Goal: Task Accomplishment & Management: Manage account settings

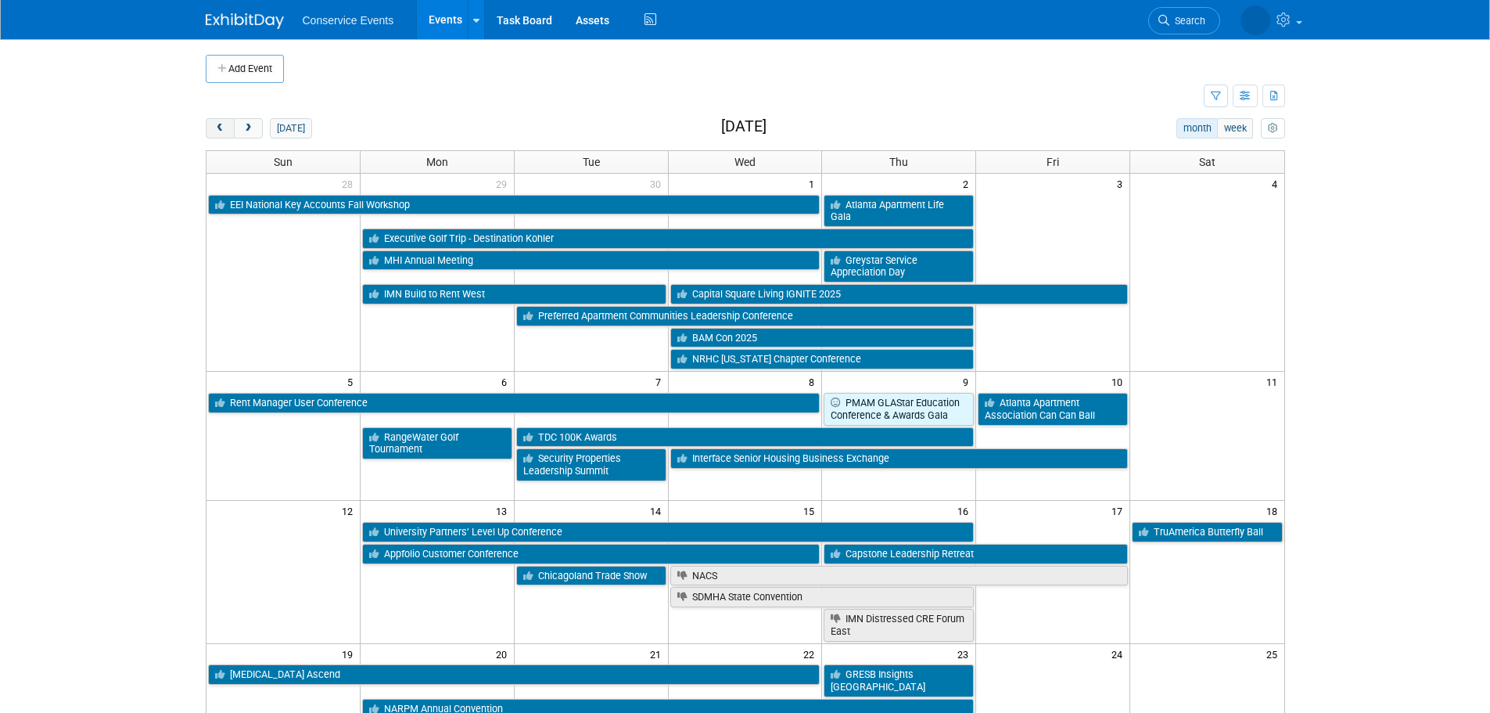
click at [223, 126] on span "prev" at bounding box center [220, 129] width 12 height 10
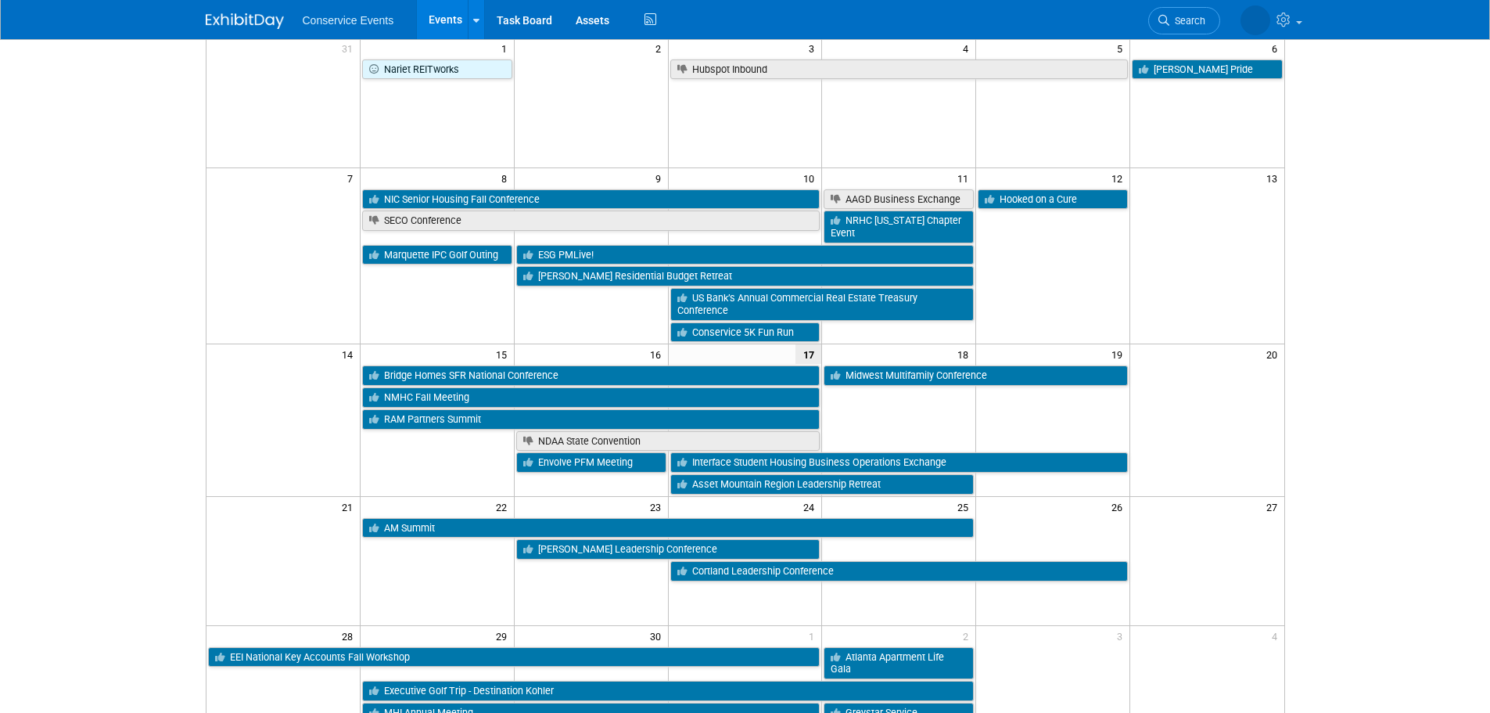
scroll to position [156, 0]
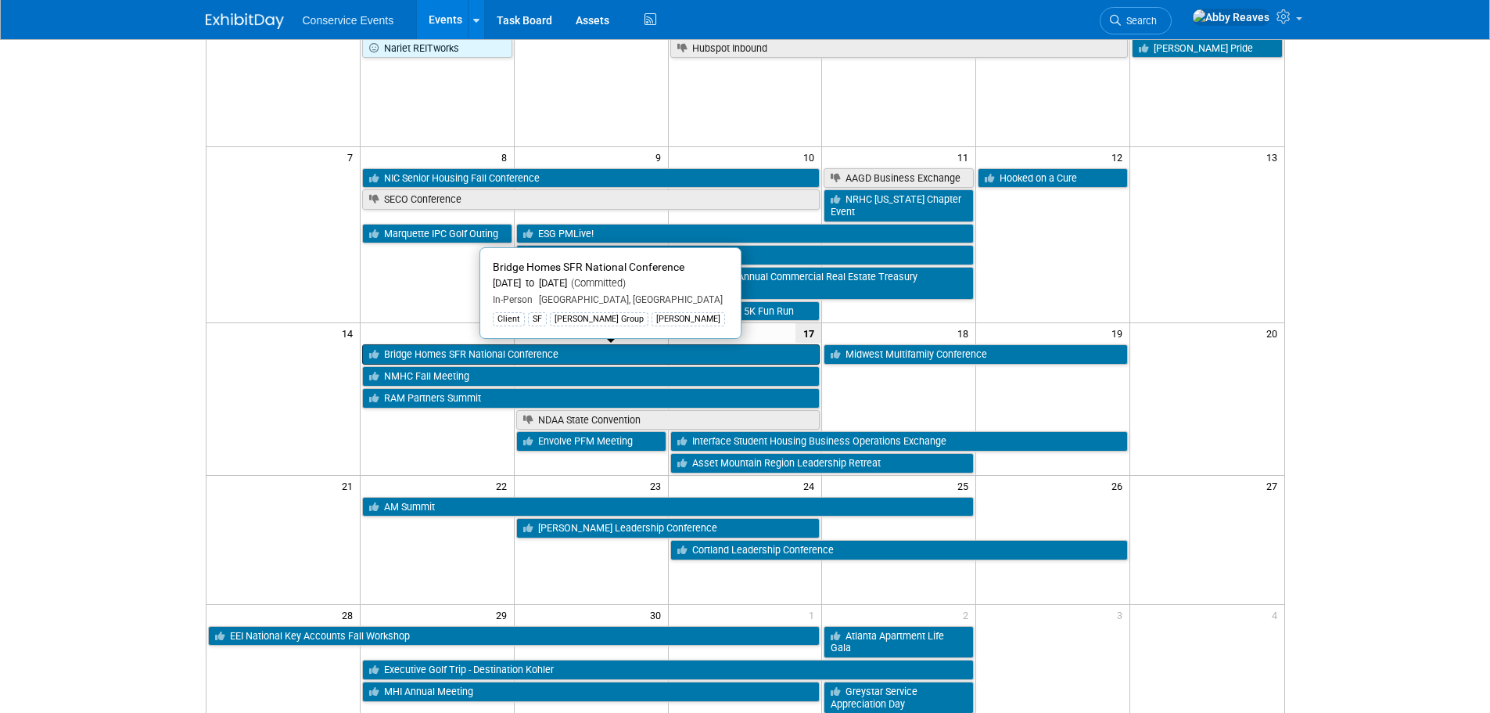
click at [448, 356] on link "Bridge Homes SFR National Conference" at bounding box center [591, 354] width 458 height 20
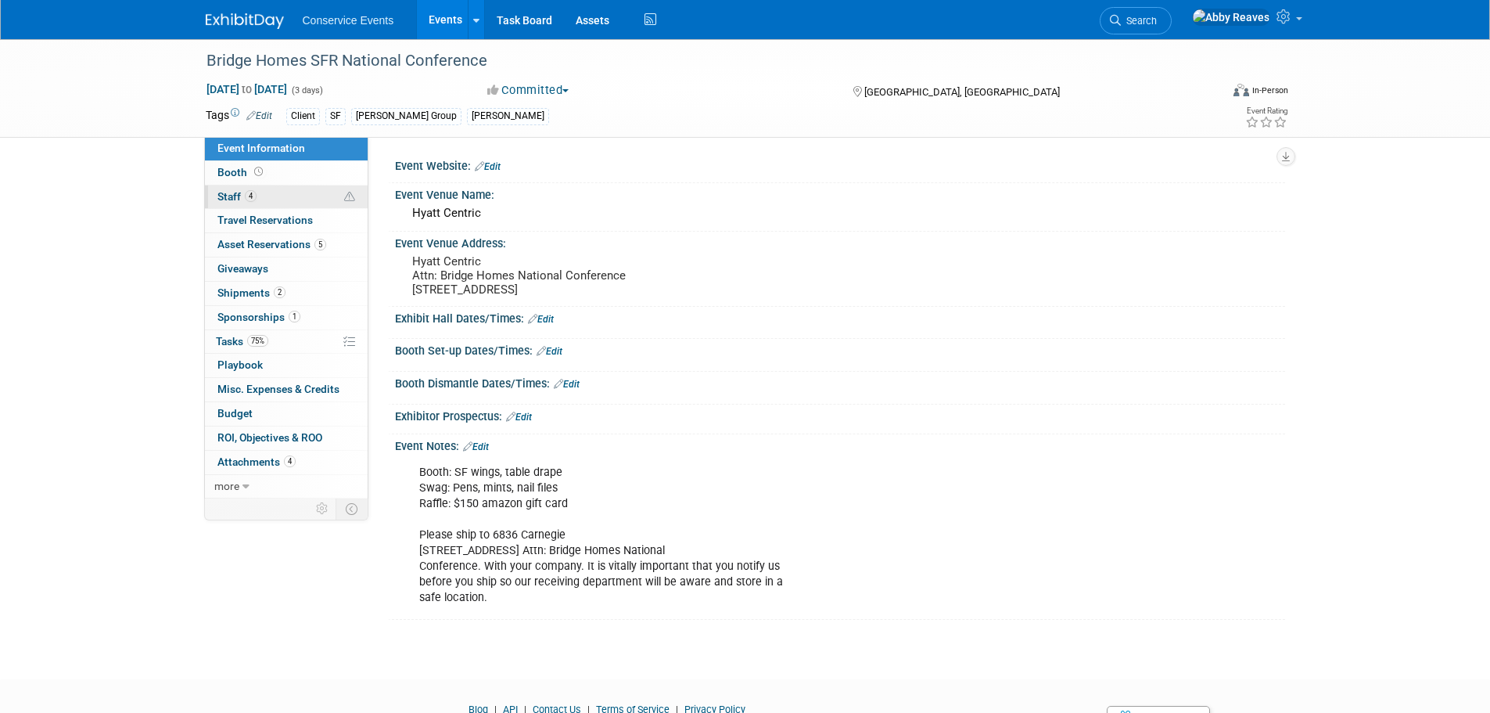
click at [300, 196] on link "4 Staff 4" at bounding box center [286, 196] width 163 height 23
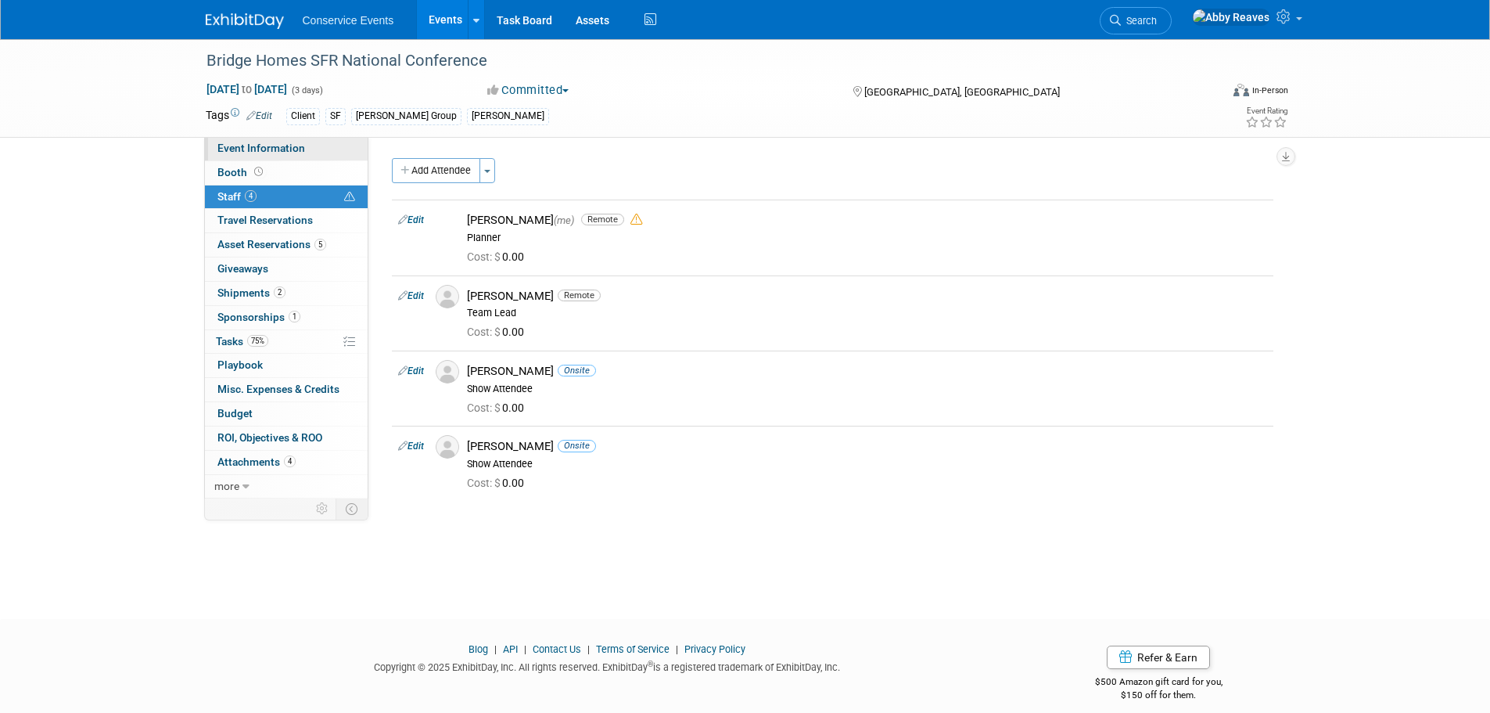
click at [300, 154] on link "Event Information" at bounding box center [286, 148] width 163 height 23
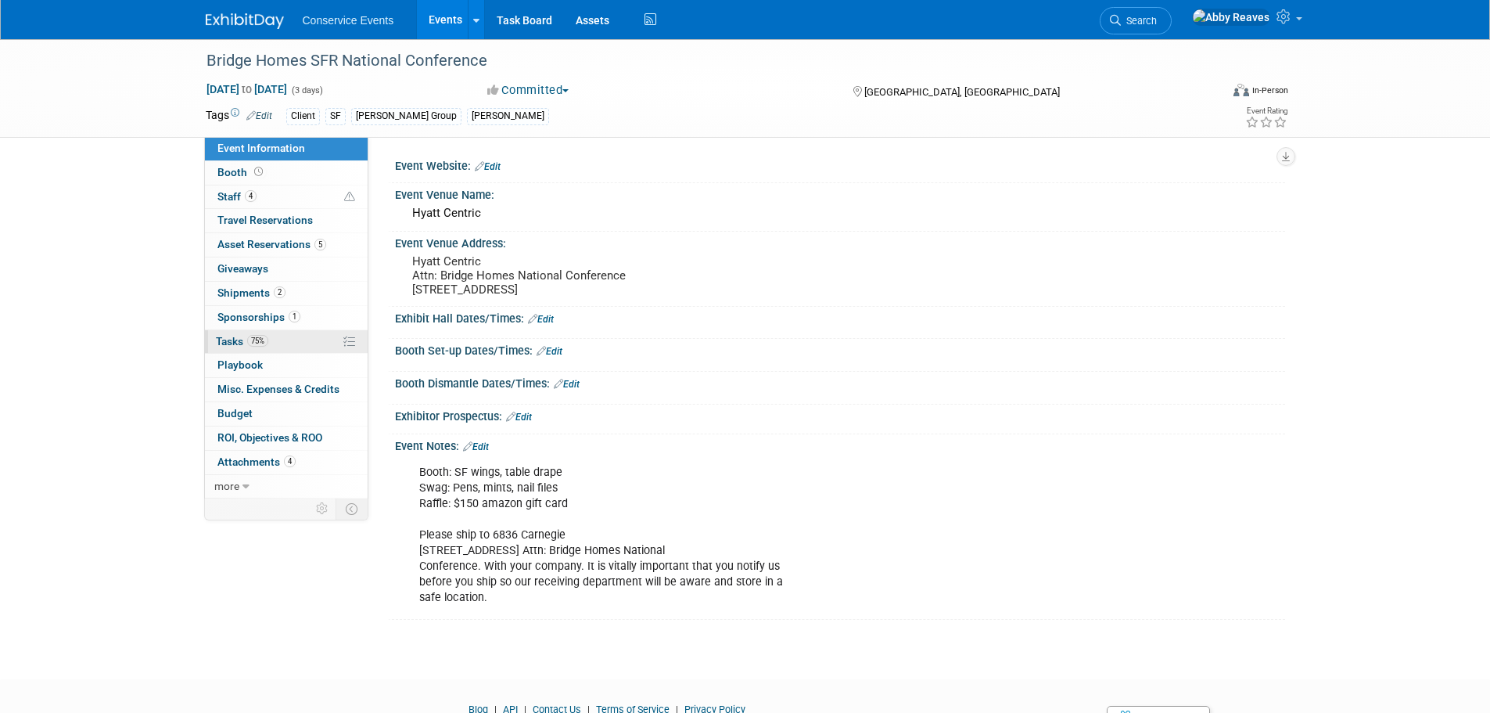
click at [293, 341] on link "75% Tasks 75%" at bounding box center [286, 341] width 163 height 23
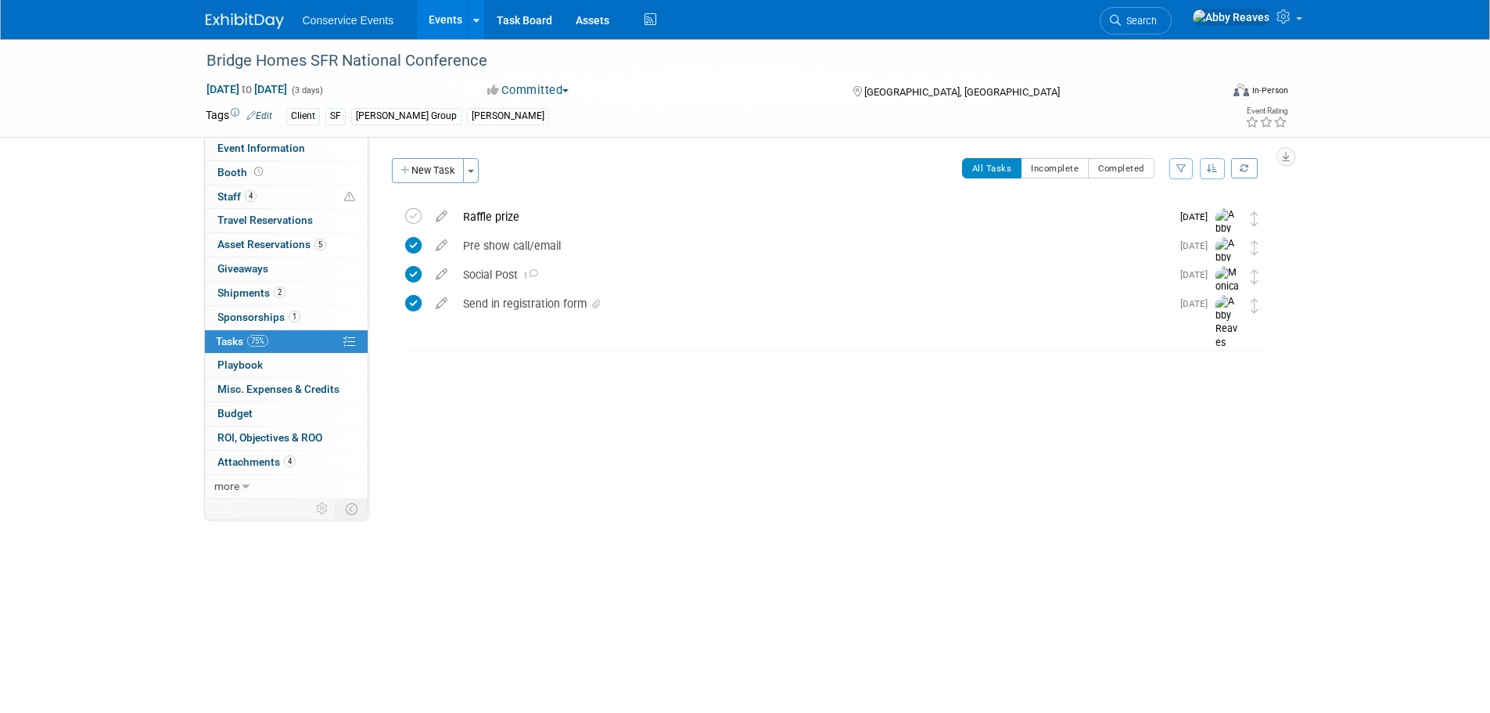
click at [459, 23] on link "Events" at bounding box center [445, 19] width 57 height 39
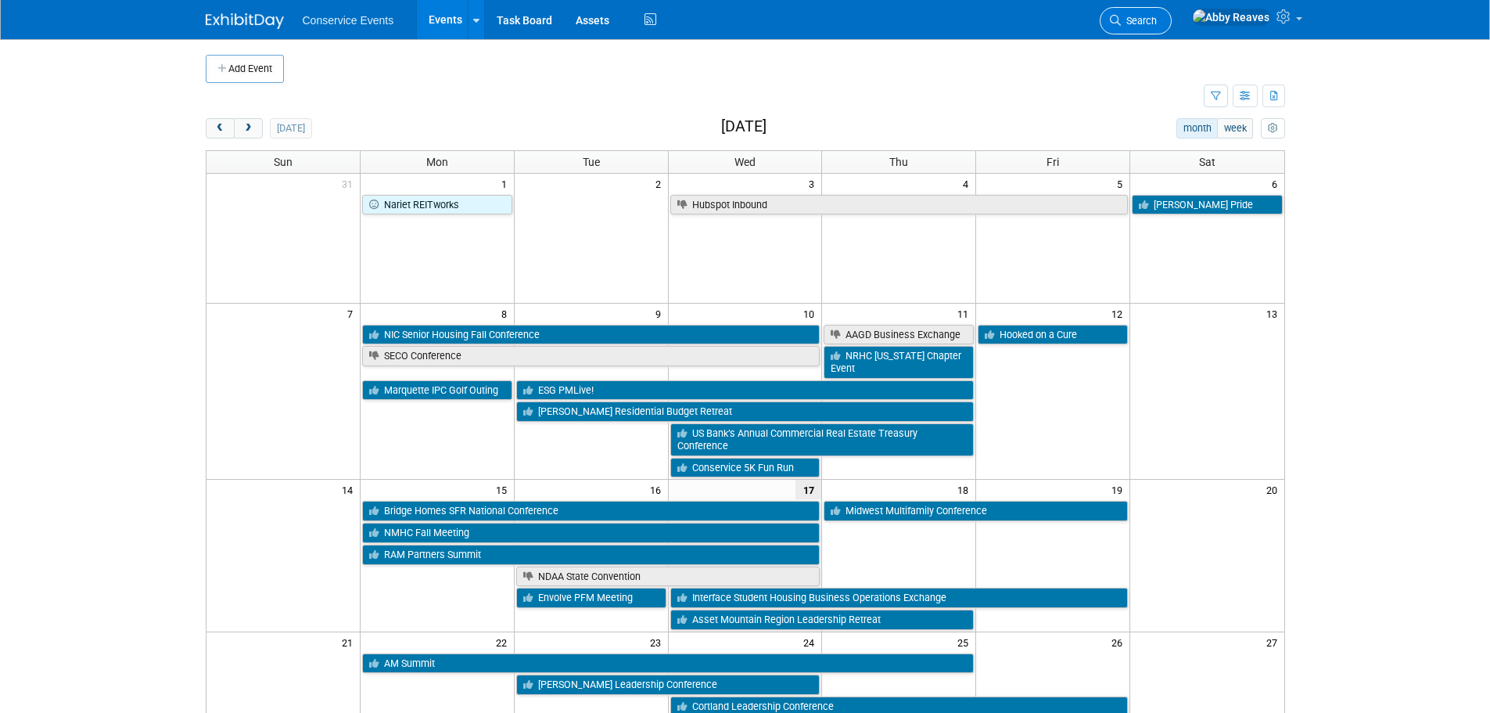
click at [1121, 20] on icon at bounding box center [1115, 20] width 11 height 11
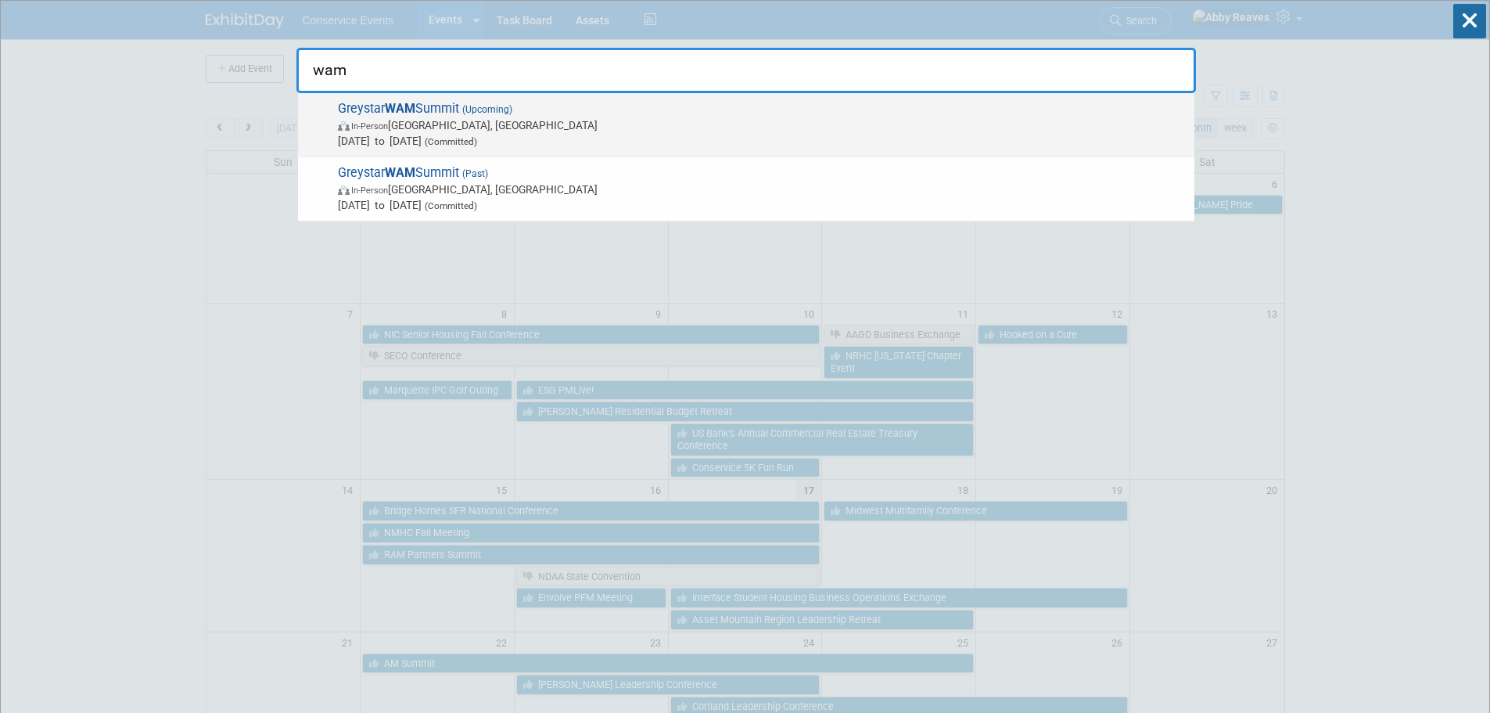
type input "wam"
click at [594, 131] on span "In-Person Frisco, TX" at bounding box center [762, 125] width 849 height 16
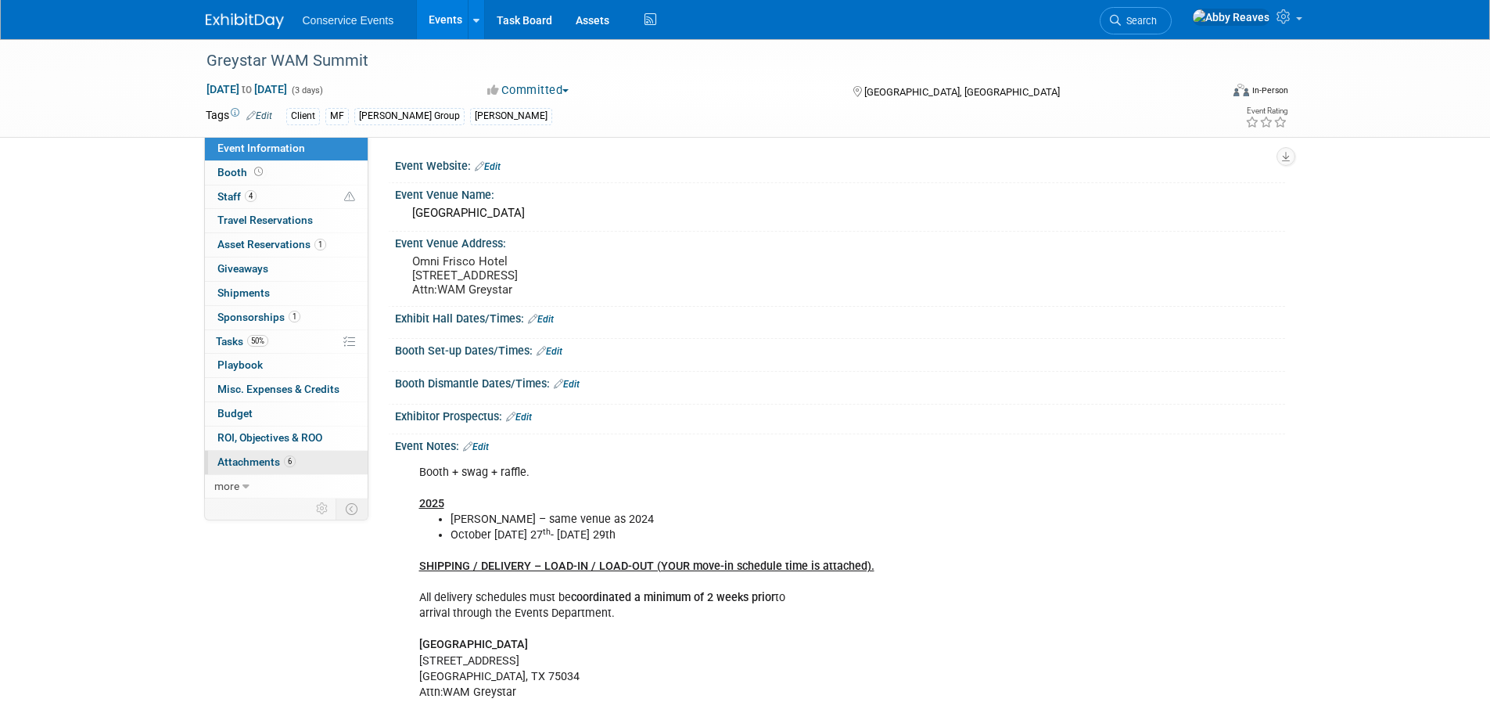
click at [291, 457] on span "6" at bounding box center [290, 461] width 12 height 12
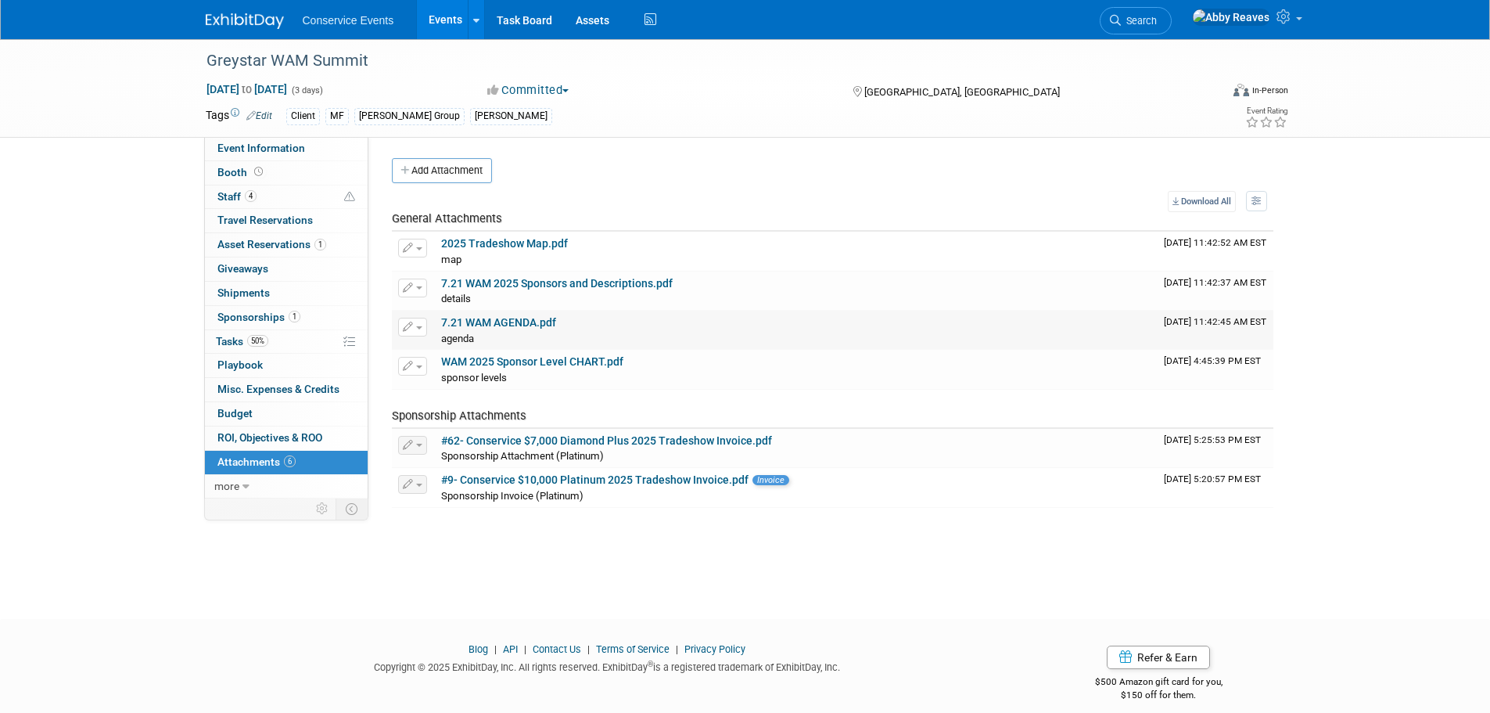
click at [478, 318] on link "7.21 WAM AGENDA.pdf" at bounding box center [498, 322] width 115 height 13
drag, startPoint x: 326, startPoint y: 149, endPoint x: 242, endPoint y: 36, distance: 141.5
click at [326, 149] on link "Event Information" at bounding box center [286, 148] width 163 height 23
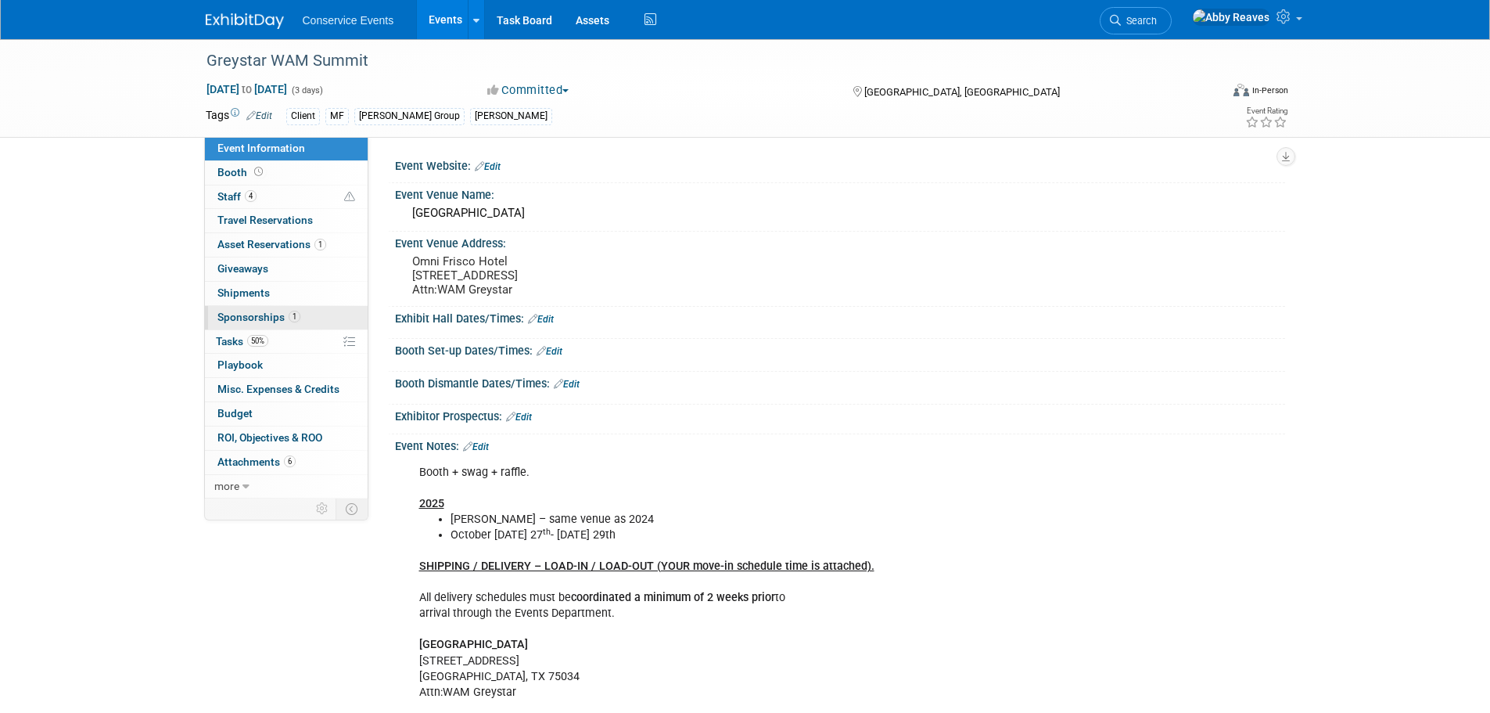
click at [287, 309] on link "1 Sponsorships 1" at bounding box center [286, 317] width 163 height 23
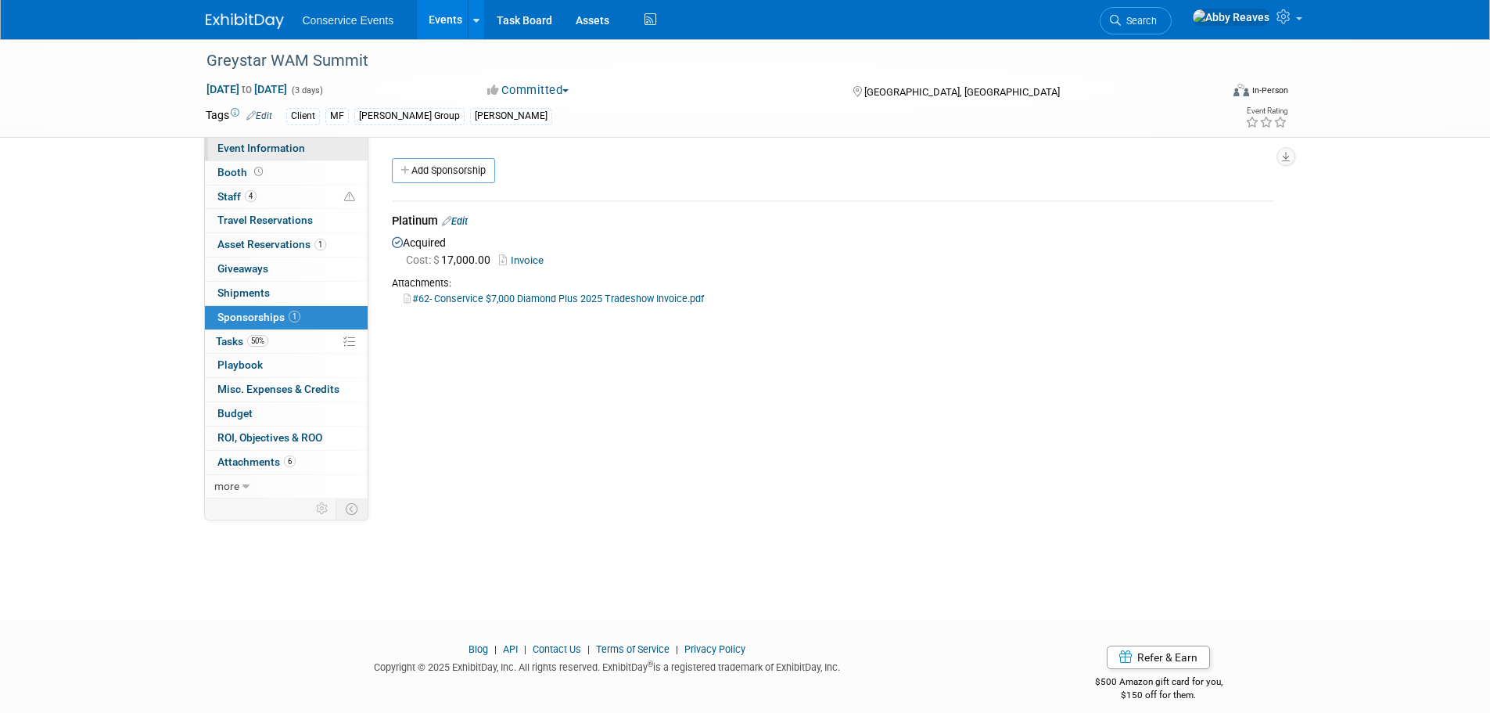
click at [309, 147] on link "Event Information" at bounding box center [286, 148] width 163 height 23
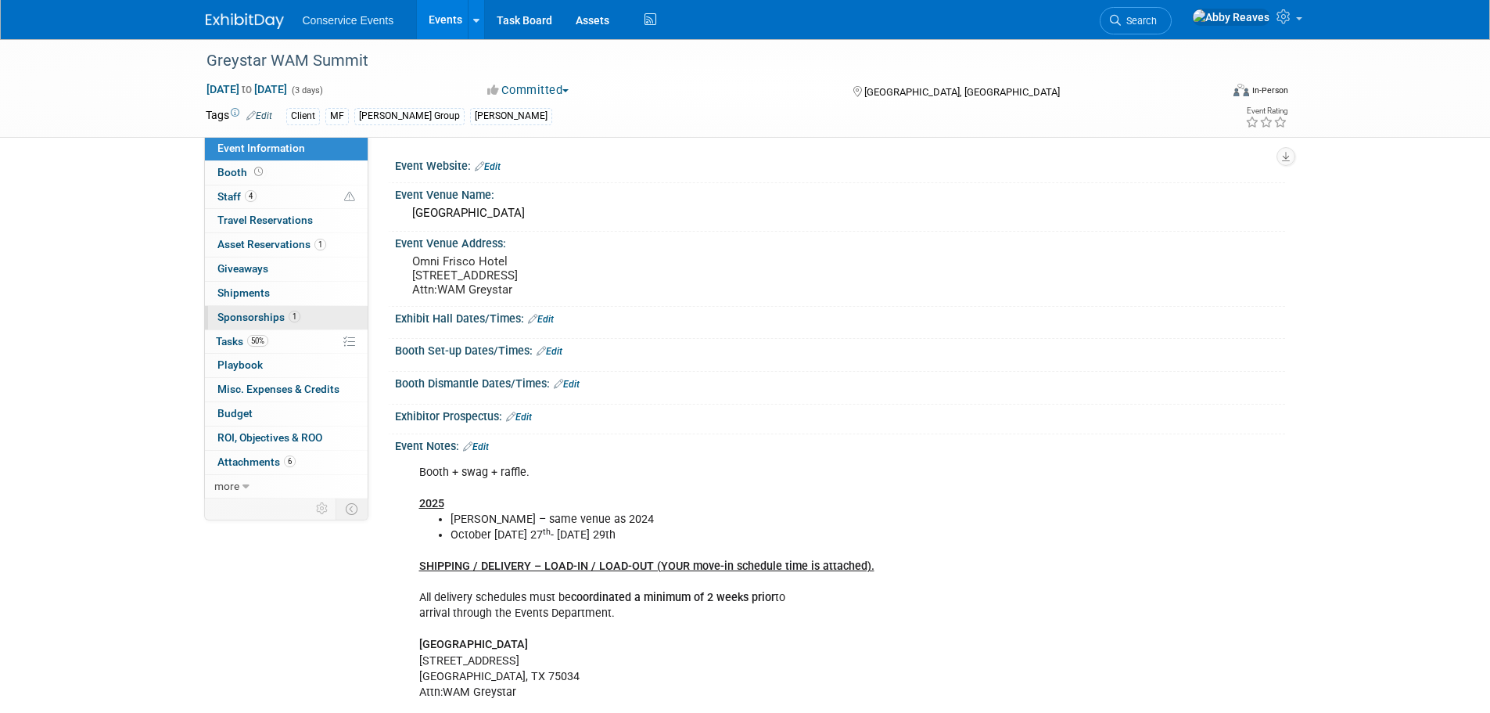
click at [288, 321] on span "Sponsorships 1" at bounding box center [259, 317] width 83 height 13
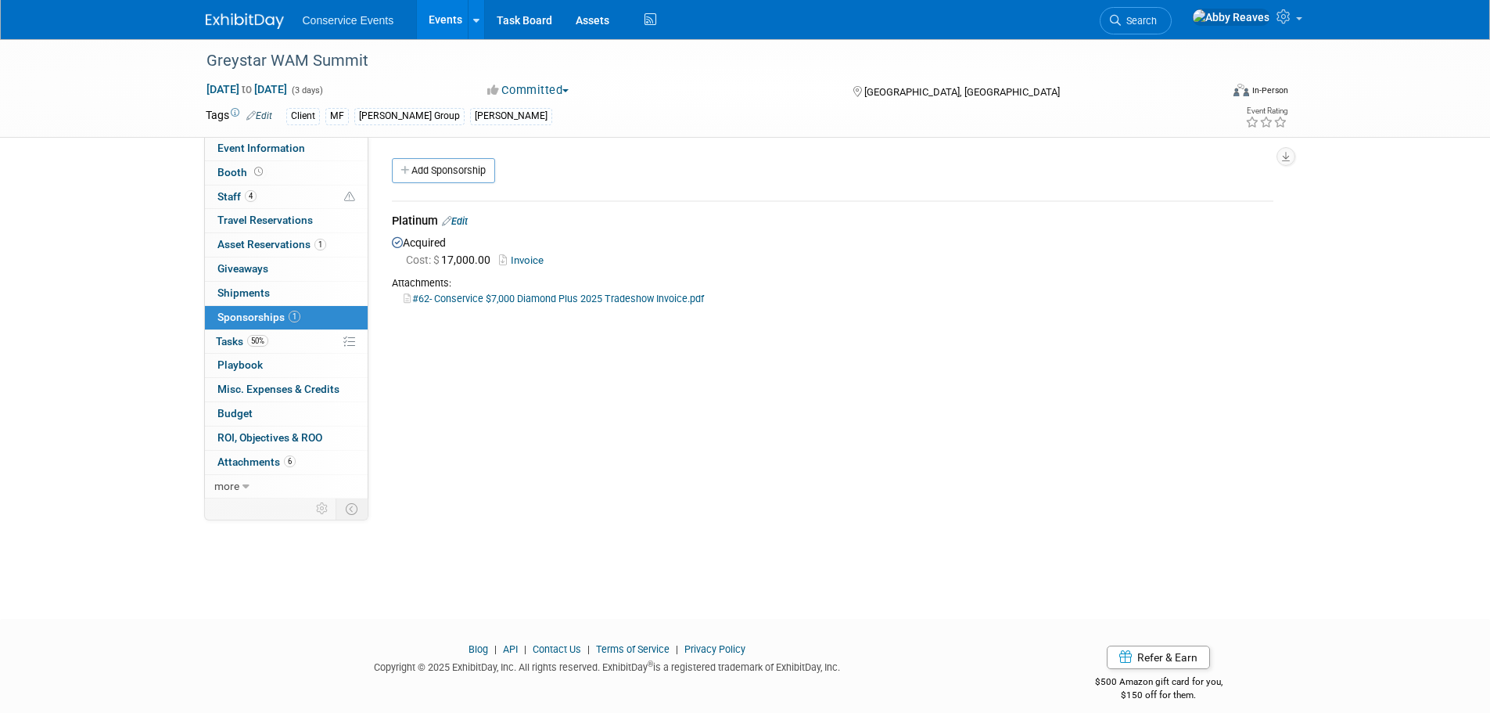
click at [468, 225] on link "Edit" at bounding box center [455, 221] width 26 height 12
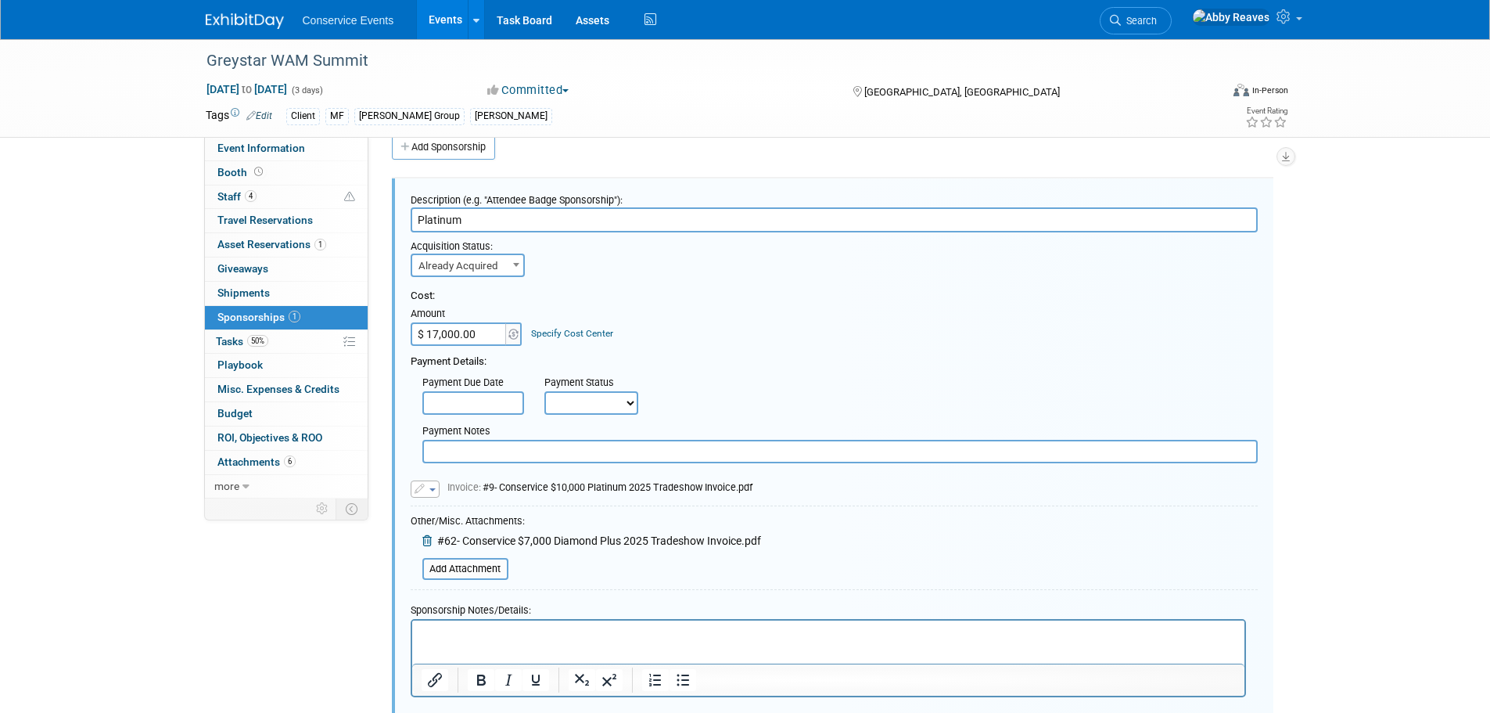
drag, startPoint x: 486, startPoint y: 222, endPoint x: 419, endPoint y: 221, distance: 67.3
click at [419, 221] on input "Platinum" at bounding box center [834, 219] width 847 height 25
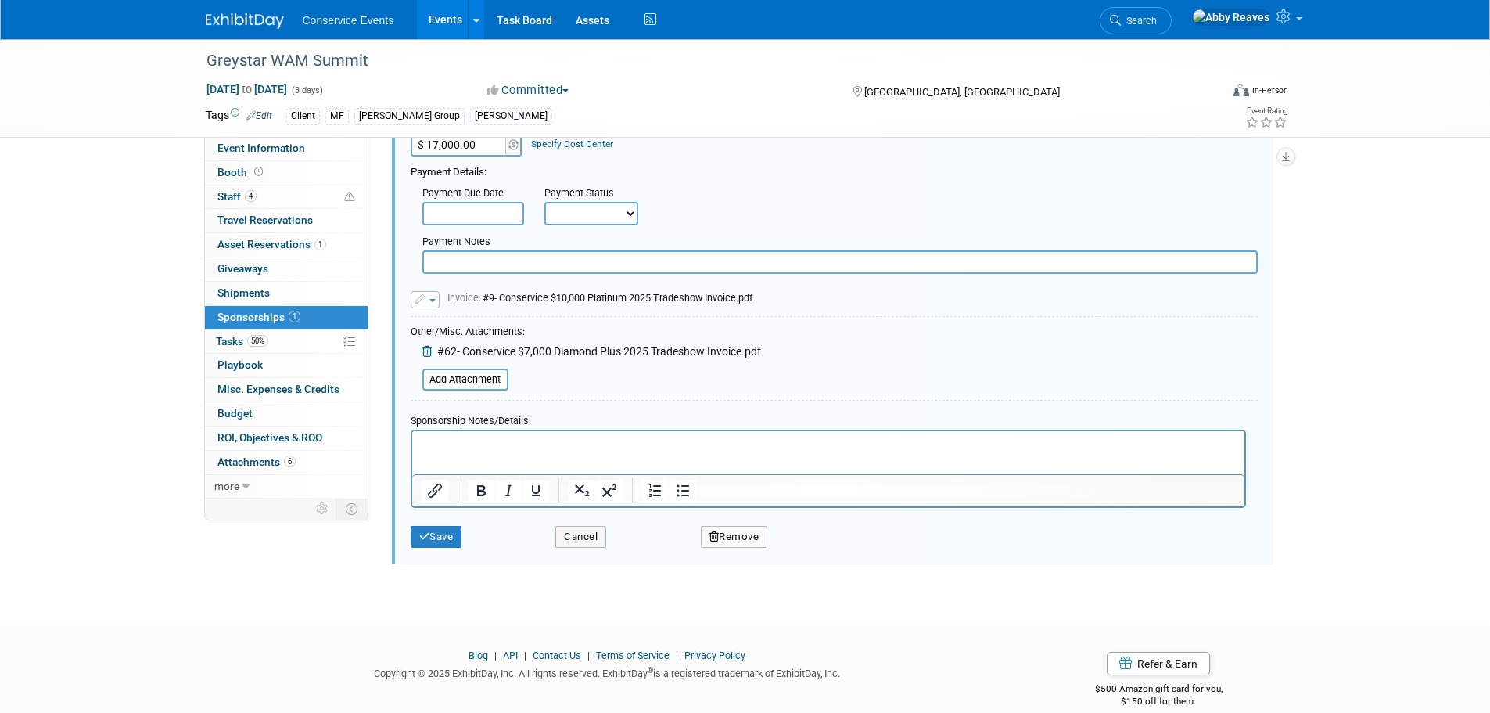
scroll to position [235, 0]
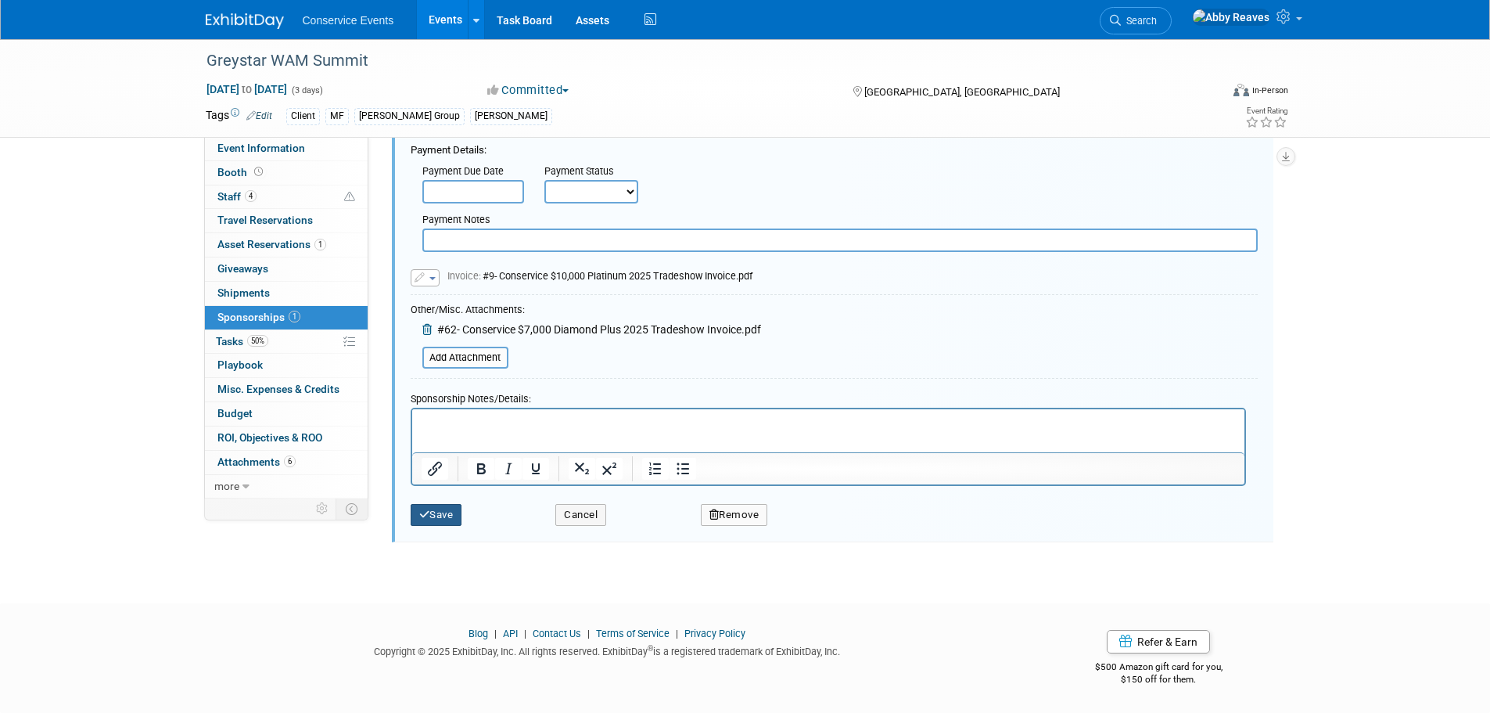
type input "Diamond Plus"
click at [448, 521] on button "Save" at bounding box center [437, 515] width 52 height 22
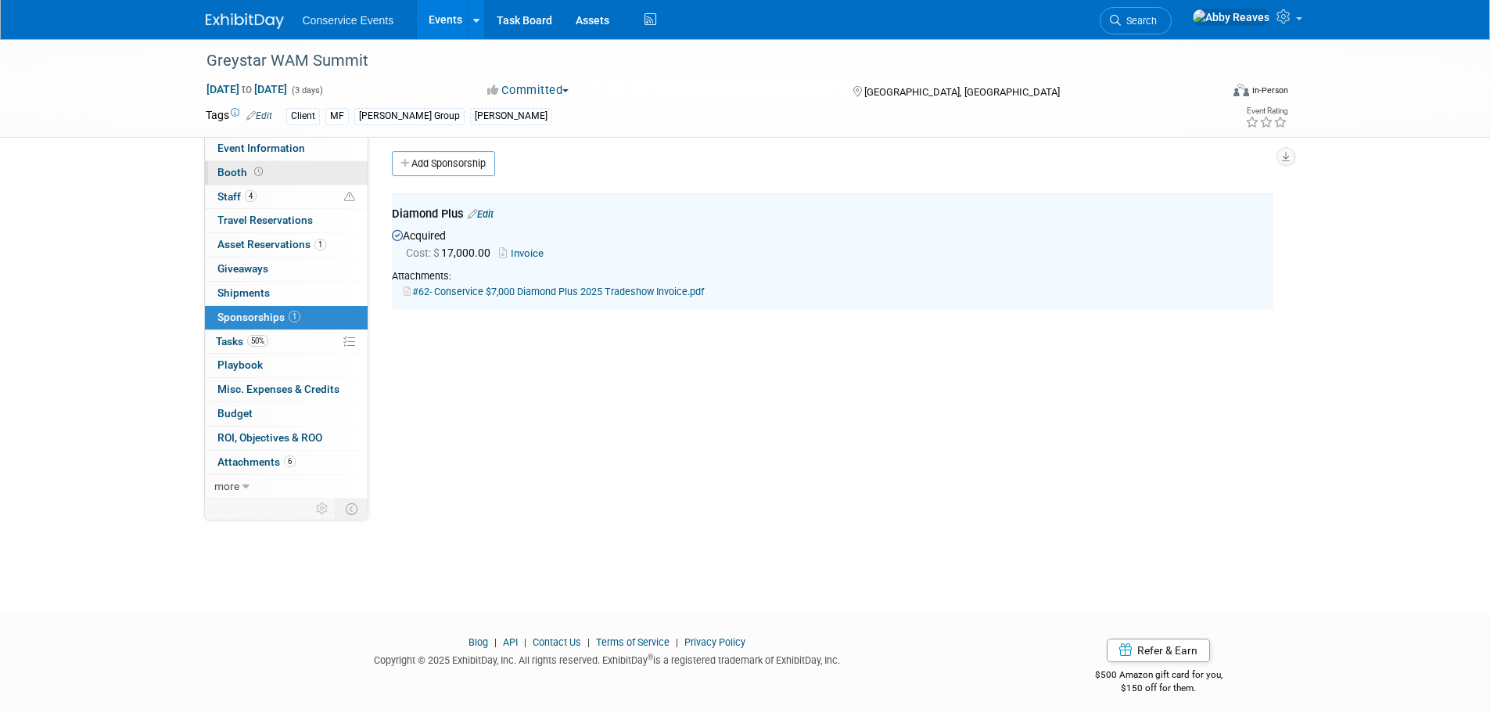
scroll to position [0, 0]
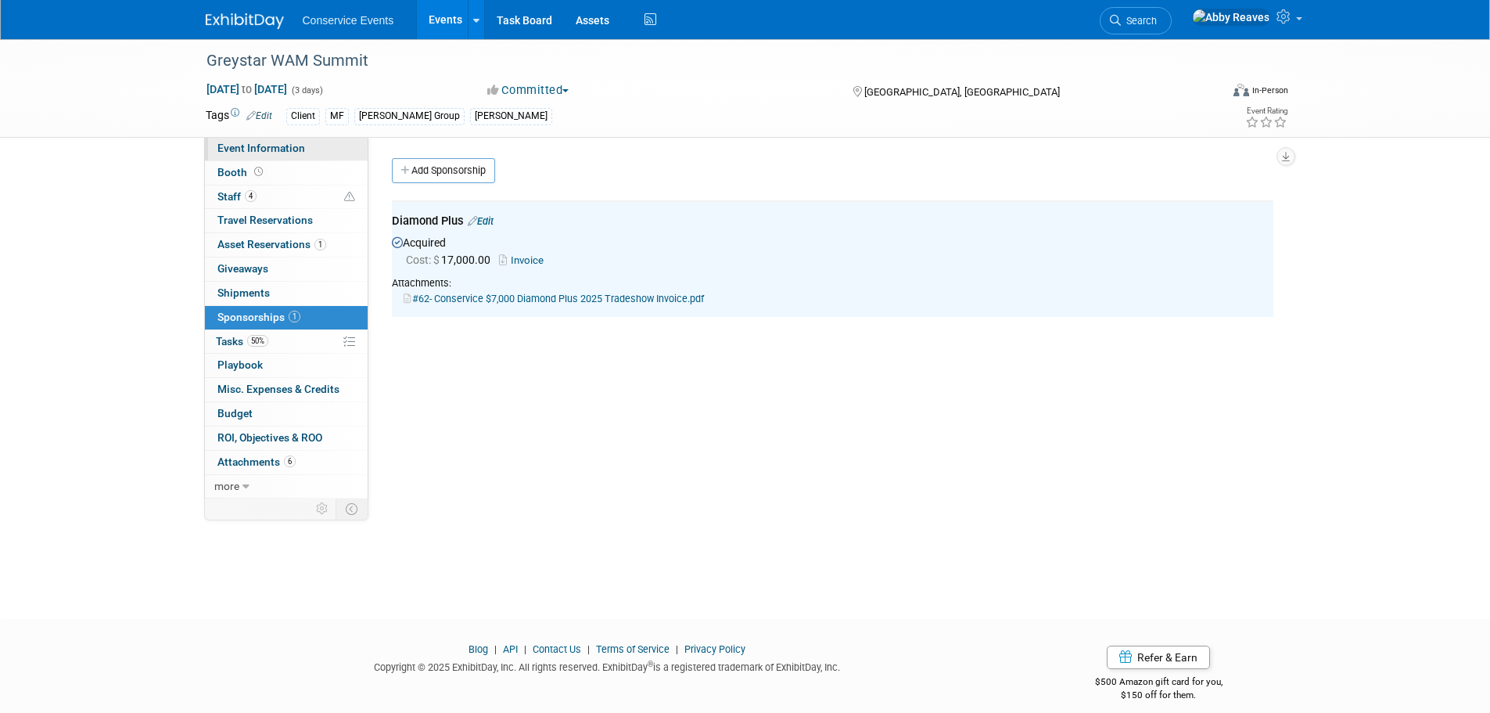
click at [278, 148] on span "Event Information" at bounding box center [262, 148] width 88 height 13
